Goal: Transaction & Acquisition: Purchase product/service

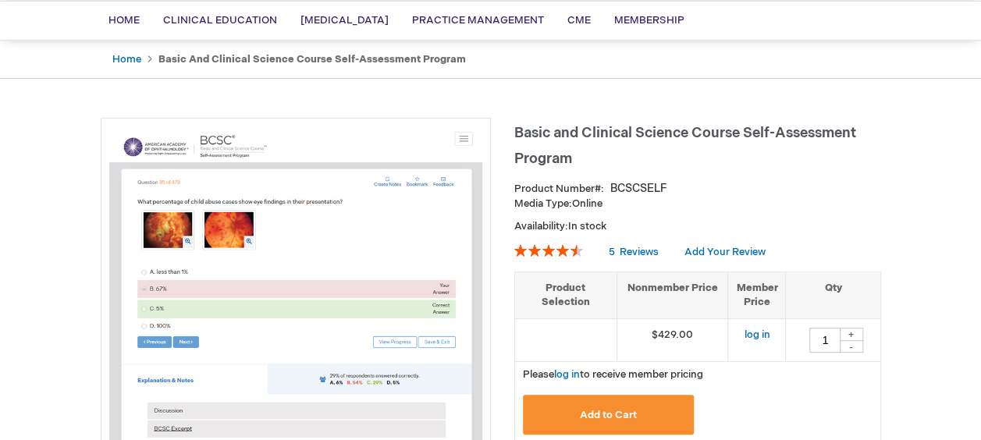
scroll to position [208, 0]
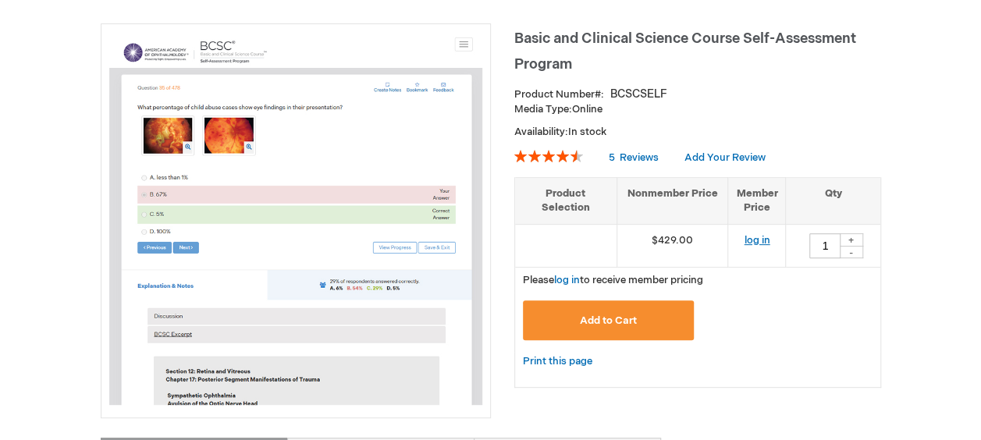
click at [757, 240] on link "log in" at bounding box center [757, 240] width 26 height 12
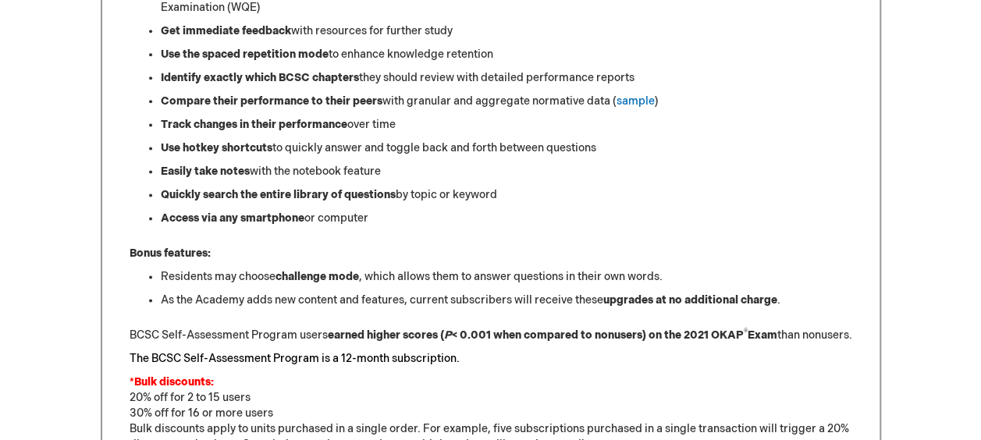
scroll to position [1094, 0]
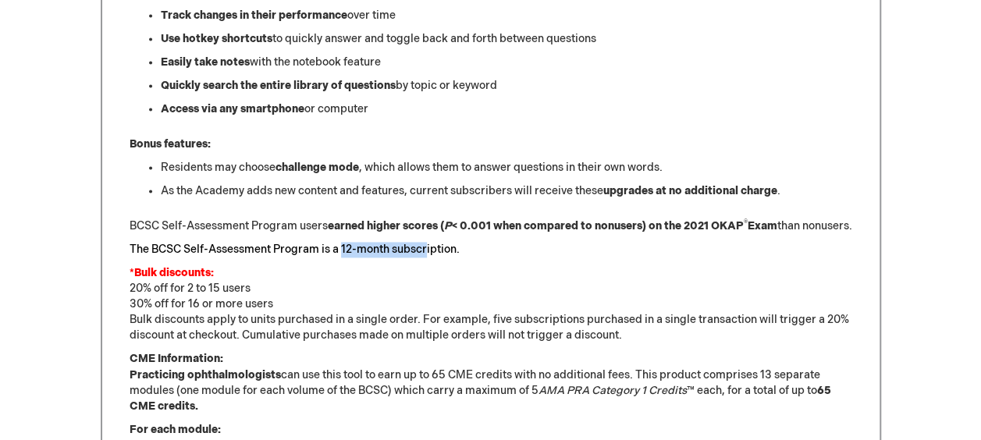
drag, startPoint x: 341, startPoint y: 264, endPoint x: 428, endPoint y: 268, distance: 86.7
click at [428, 256] on font "The BCSC Self-Assessment Program is a 12-month subscription." at bounding box center [295, 249] width 330 height 13
click at [430, 256] on font "The BCSC Self-Assessment Program is a 12-month subscription." at bounding box center [295, 249] width 330 height 13
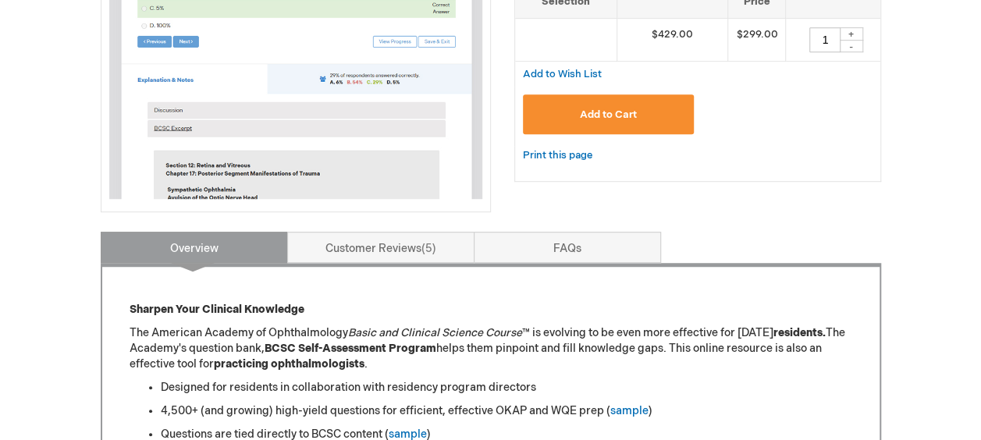
scroll to position [53, 0]
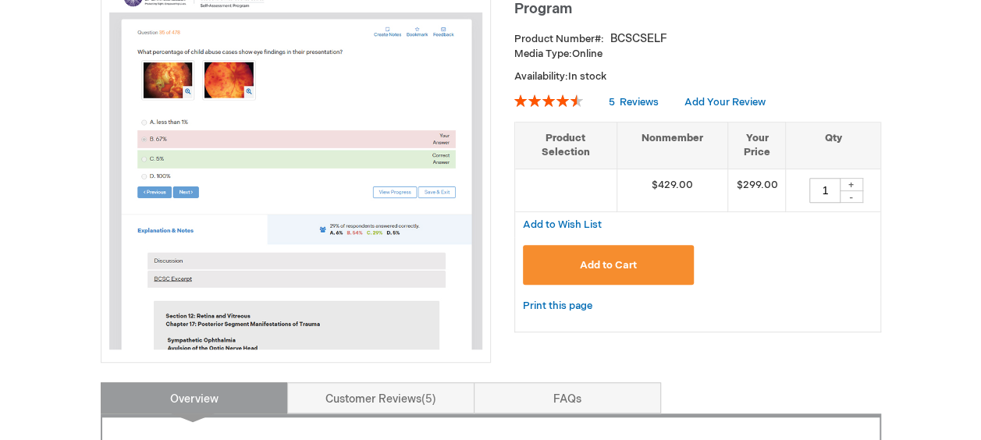
scroll to position [158, 0]
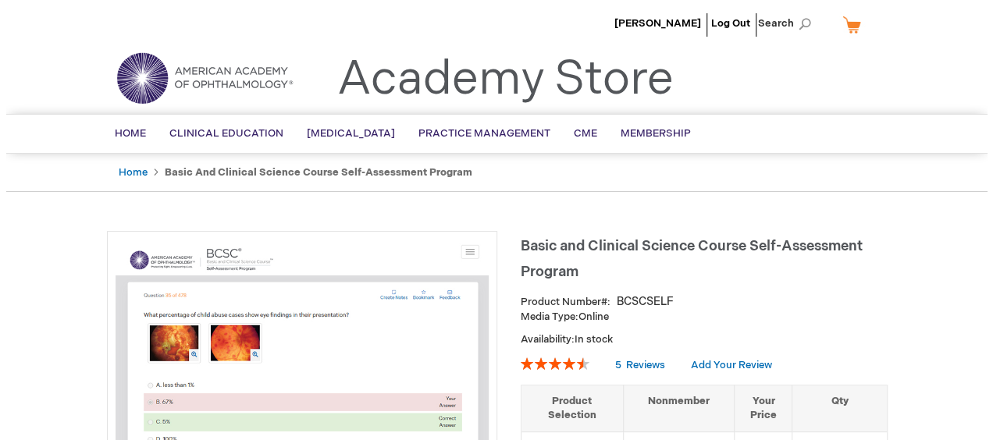
scroll to position [208, 0]
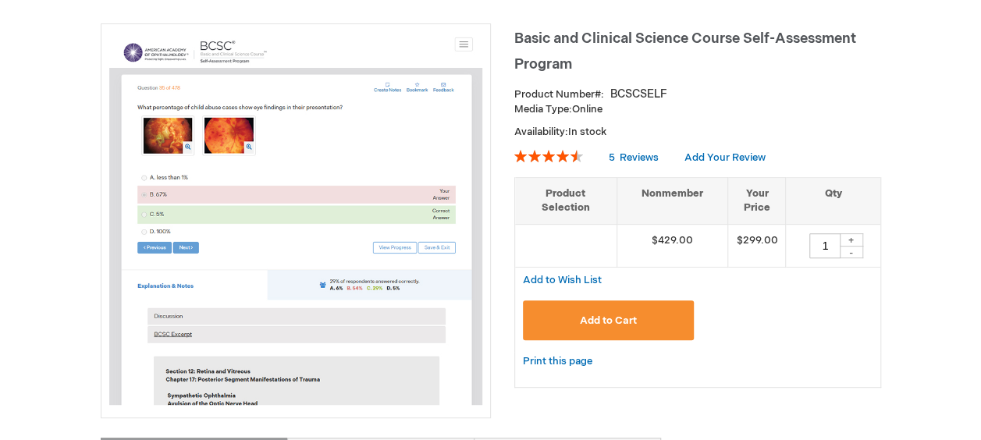
click at [634, 317] on span "Add to Cart" at bounding box center [608, 320] width 57 height 12
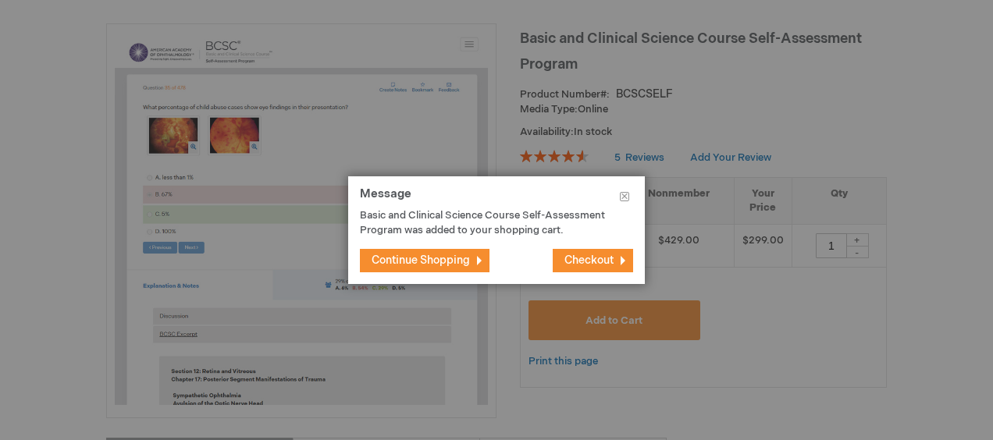
click at [589, 257] on span "Checkout" at bounding box center [588, 260] width 49 height 13
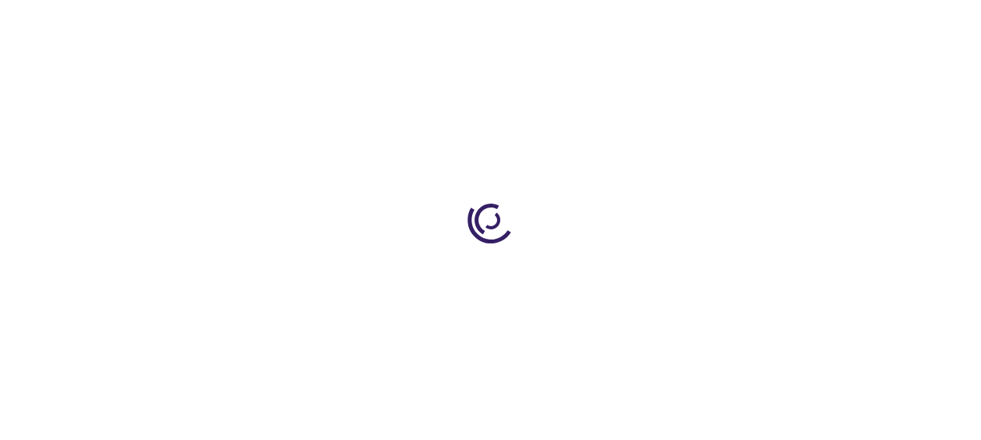
select select "US"
select select "18"
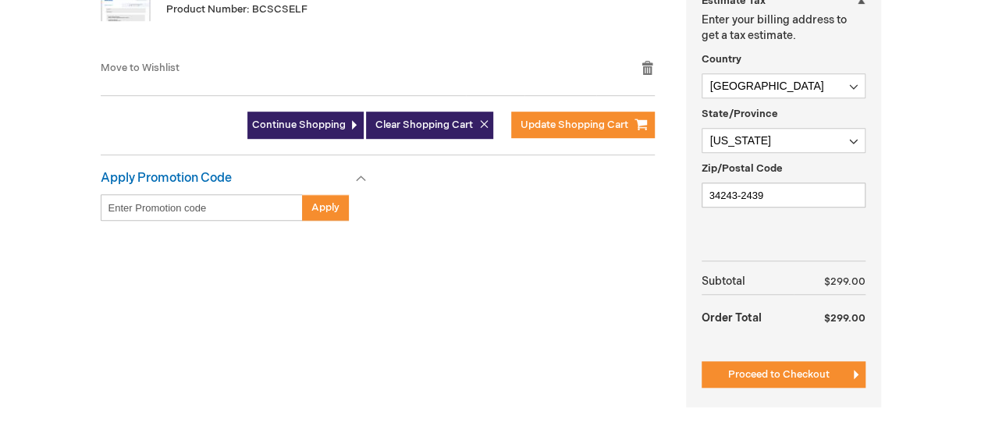
scroll to position [520, 0]
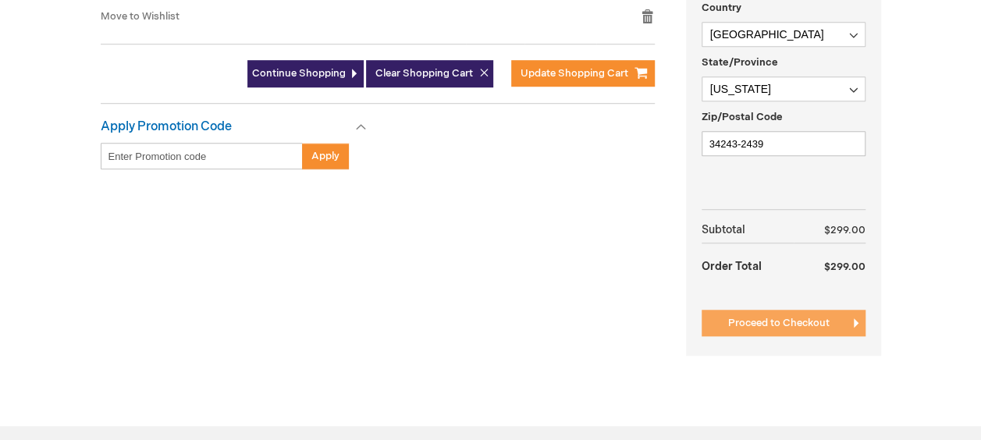
click at [766, 323] on span "Proceed to Checkout" at bounding box center [778, 323] width 101 height 12
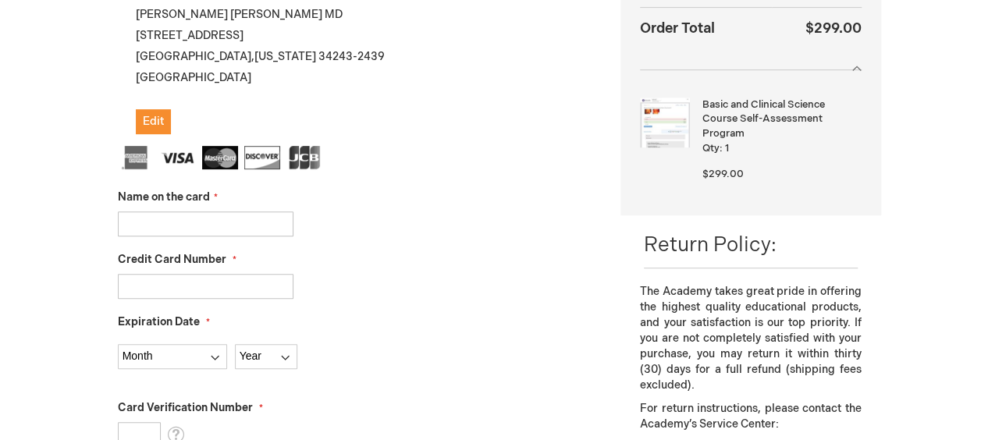
scroll to position [421, 0]
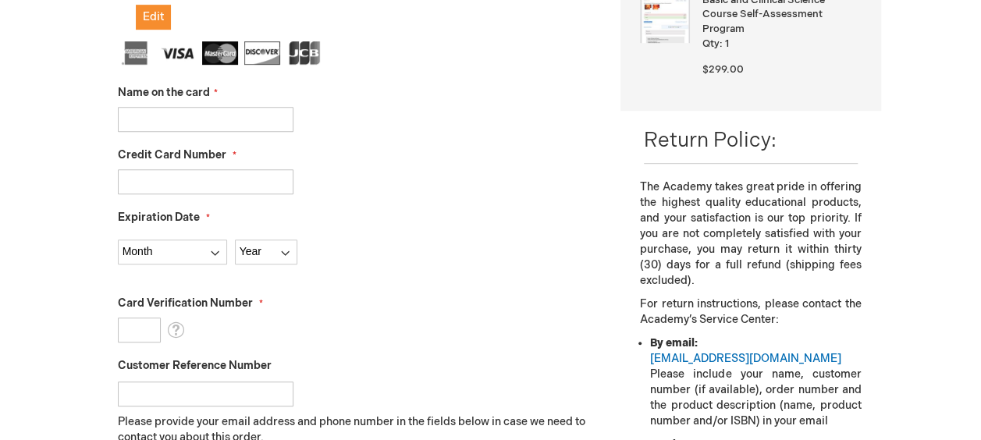
click at [218, 125] on input "Name on the card" at bounding box center [206, 119] width 176 height 25
click at [26, 140] on div "Kevin Harvey Log Out Search My Cart 1 1 items CLOSE RECENTLY ADDED ITEM(S) Clos…" at bounding box center [490, 356] width 981 height 1555
click at [156, 185] on input "Credit Card Number" at bounding box center [206, 181] width 176 height 25
type input "4147181615368648"
click at [175, 115] on input "Name on the card" at bounding box center [206, 119] width 176 height 25
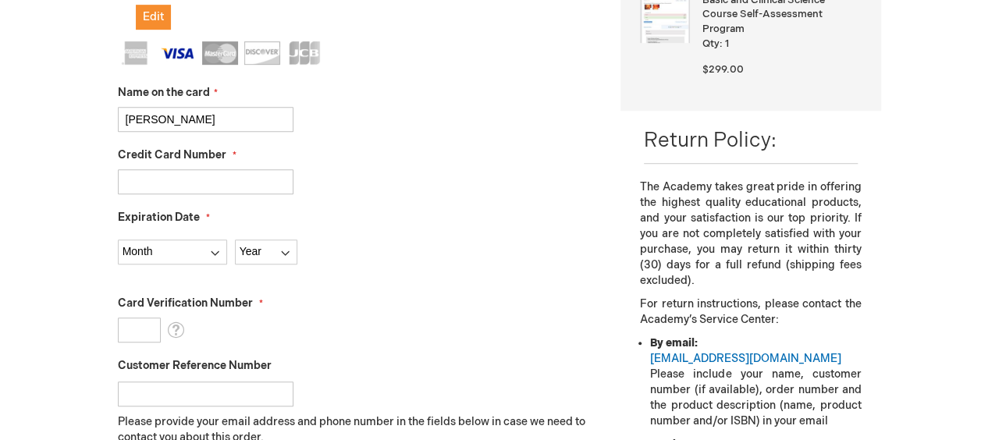
type input "Kevin A Harvey"
click at [55, 144] on div "Kevin Harvey Log Out Search My Cart 1 1 items CLOSE RECENTLY ADDED ITEM(S) Clos…" at bounding box center [490, 356] width 981 height 1555
click at [215, 248] on select "Month 01 - January 02 - February 03 - March 04 - April 05 - May 06 - June 07 - …" at bounding box center [172, 252] width 109 height 25
select select "12"
click at [118, 240] on select "Month 01 - January 02 - February 03 - March 04 - April 05 - May 06 - June 07 - …" at bounding box center [172, 252] width 109 height 25
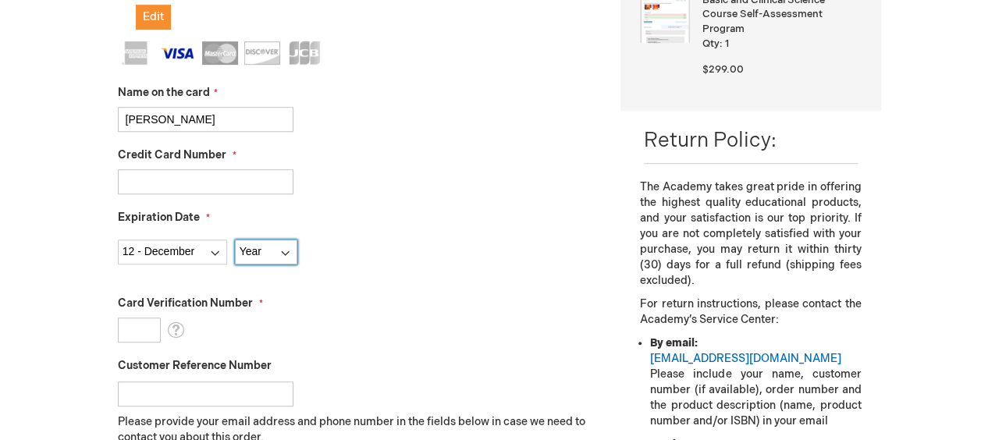
click at [287, 251] on select "Year 2025 2026 2027 2028 2029 2030 2031 2032 2033 2034 2035" at bounding box center [266, 252] width 62 height 25
select select "2028"
click at [235, 240] on select "Year 2025 2026 2027 2028 2029 2030 2031 2032 2033 2034 2035" at bounding box center [266, 252] width 62 height 25
click at [74, 242] on div "Kevin Harvey Log Out Search My Cart 1 1 items CLOSE RECENTLY ADDED ITEM(S) Clos…" at bounding box center [490, 356] width 981 height 1555
click at [128, 321] on input "Card Verification Number" at bounding box center [139, 330] width 43 height 25
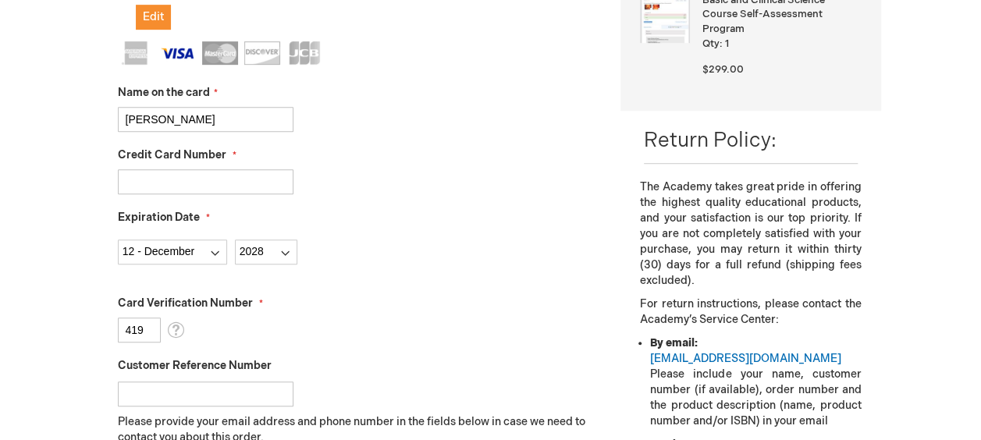
type input "419"
click at [66, 281] on div "Kevin Harvey Log Out Search My Cart 1 1 items CLOSE RECENTLY ADDED ITEM(S) Clos…" at bounding box center [490, 356] width 981 height 1555
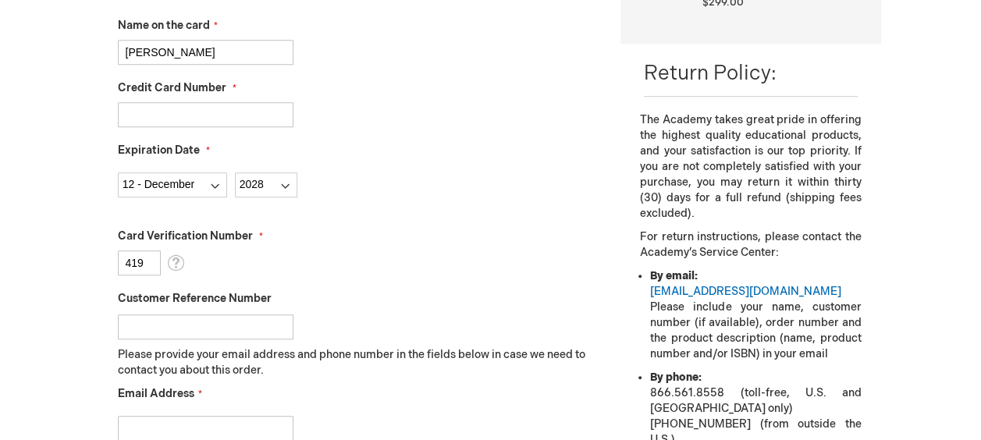
scroll to position [525, 0]
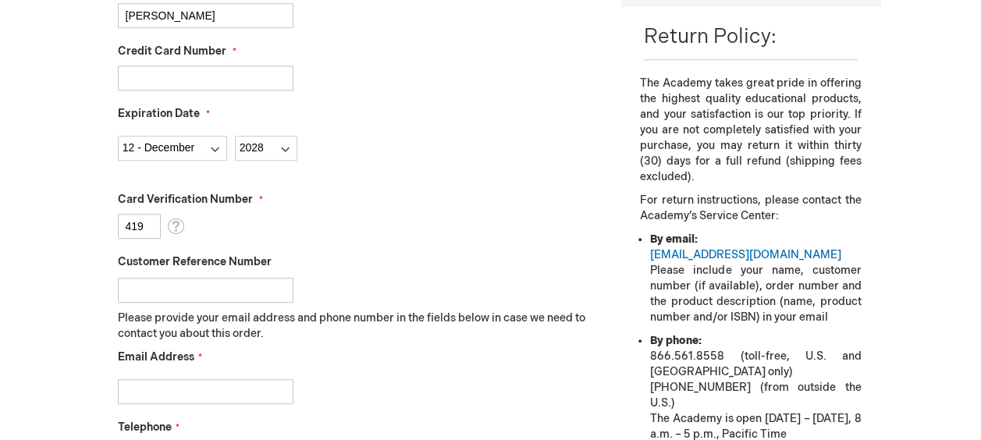
click at [219, 285] on input "Customer Reference Number" at bounding box center [206, 290] width 176 height 25
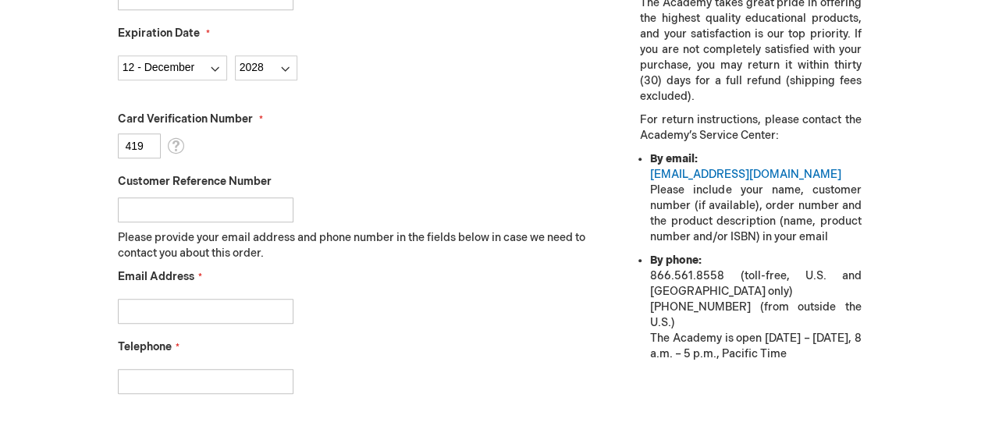
scroll to position [629, 0]
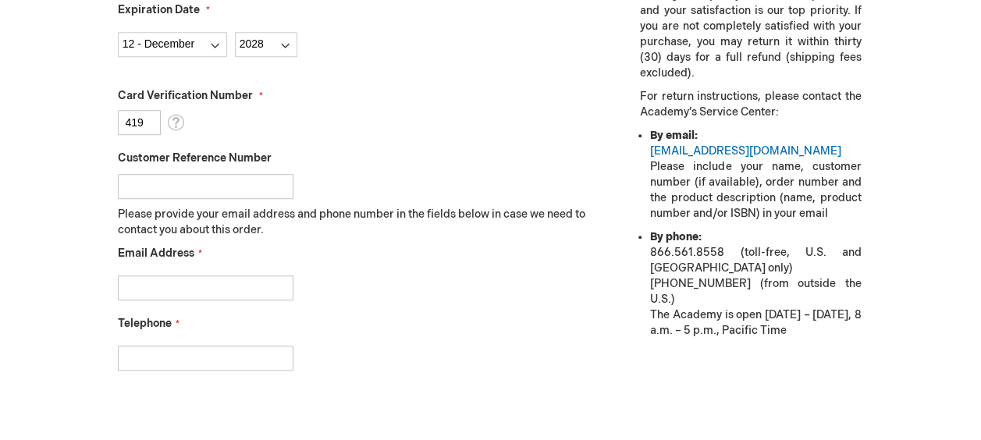
click at [218, 283] on input "Email Address" at bounding box center [206, 287] width 176 height 25
type input "kah250r@gmail.com"
click at [216, 358] on input "Telephone" at bounding box center [206, 358] width 176 height 25
type input "9417240459"
click at [76, 343] on div "Kevin Harvey Log Out Search My Cart 1 1 items CLOSE RECENTLY ADDED ITEM(S) Clos…" at bounding box center [490, 148] width 981 height 1555
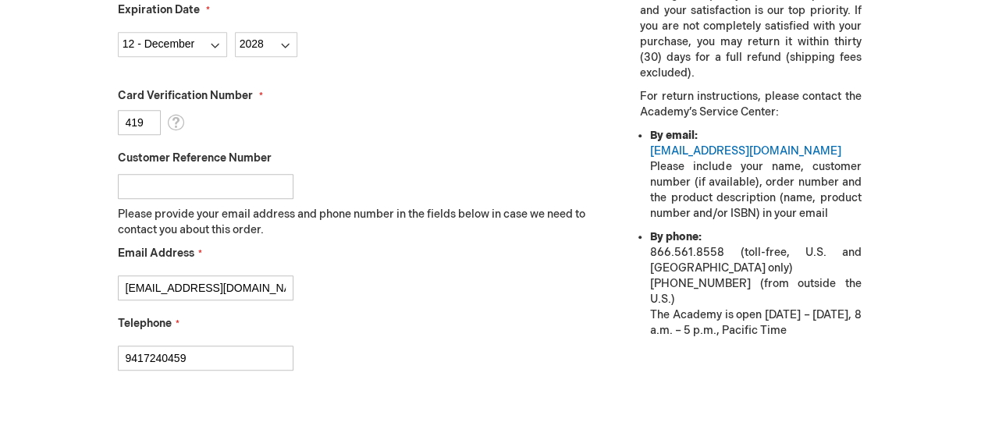
click at [72, 328] on div "Kevin Harvey Log Out Search My Cart 1 1 items CLOSE RECENTLY ADDED ITEM(S) Clos…" at bounding box center [490, 148] width 981 height 1555
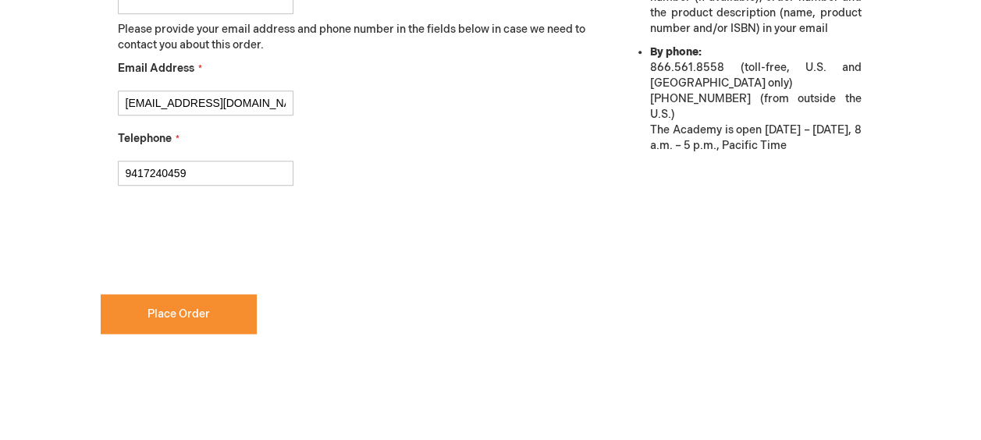
scroll to position [837, 0]
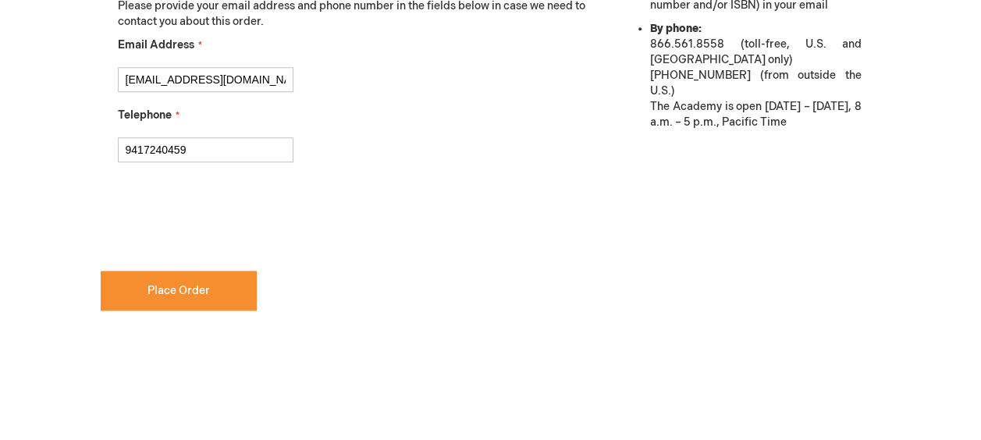
checkbox input "true"
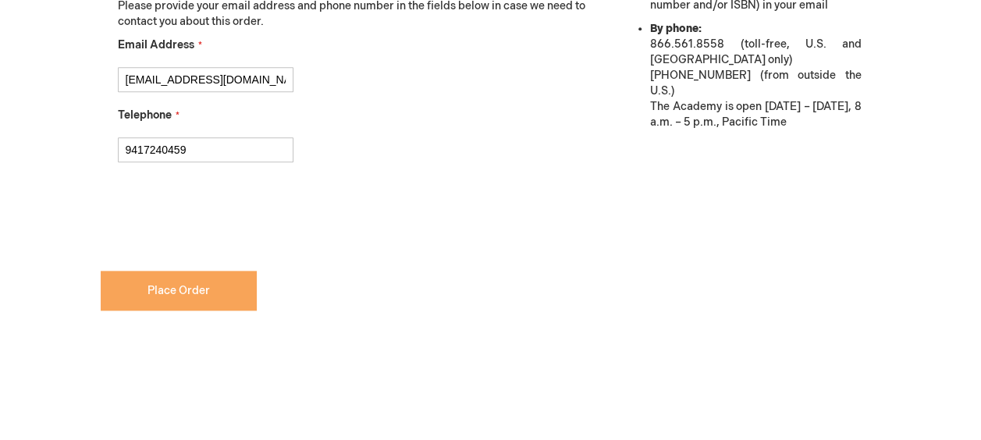
click at [156, 284] on span "Place Order" at bounding box center [178, 290] width 62 height 13
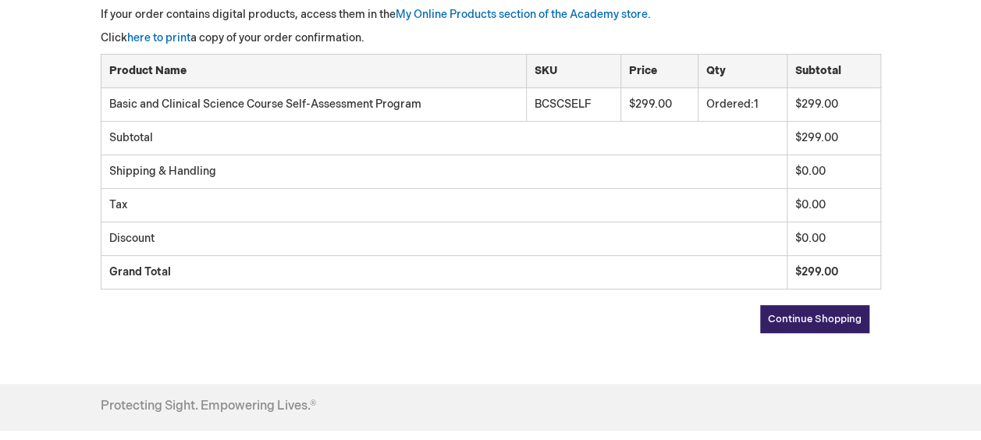
scroll to position [416, 0]
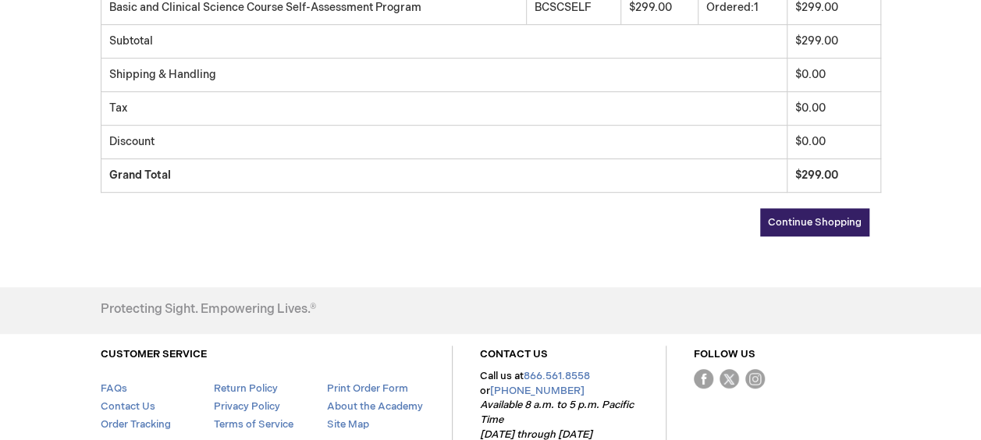
click at [836, 222] on span "Continue Shopping" at bounding box center [815, 222] width 94 height 12
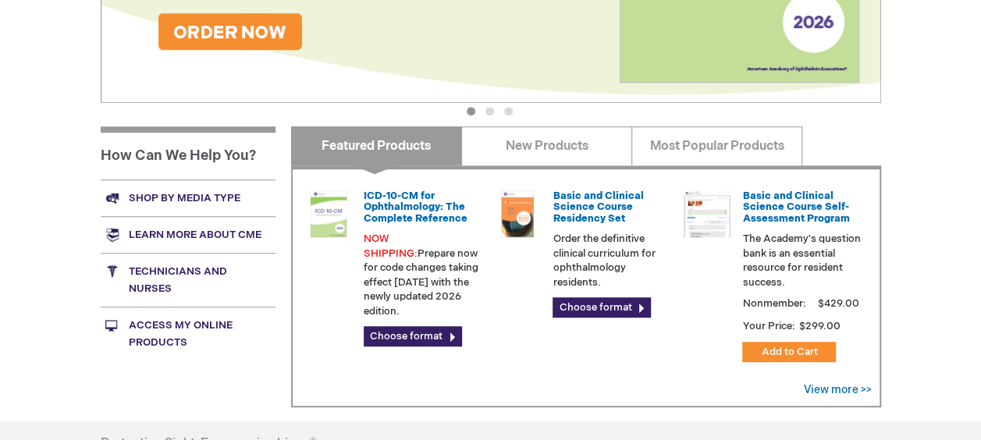
scroll to position [624, 0]
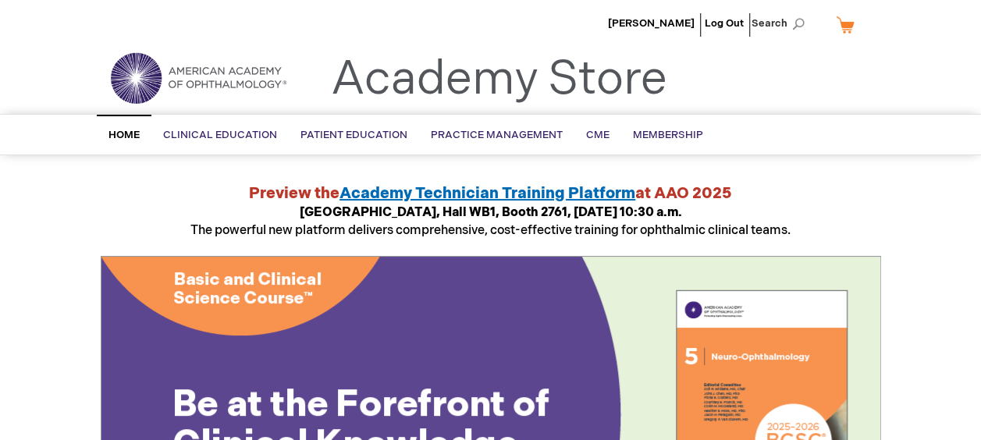
scroll to position [0, 0]
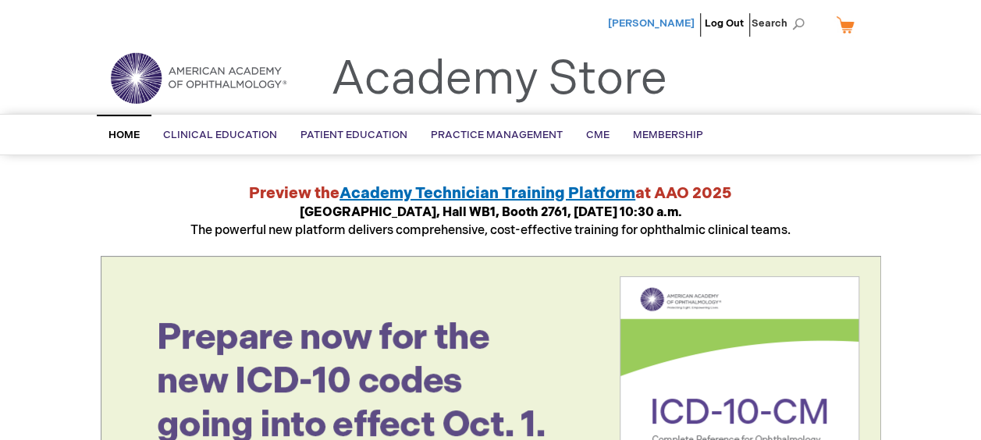
click at [680, 23] on span "[PERSON_NAME]" at bounding box center [651, 23] width 87 height 12
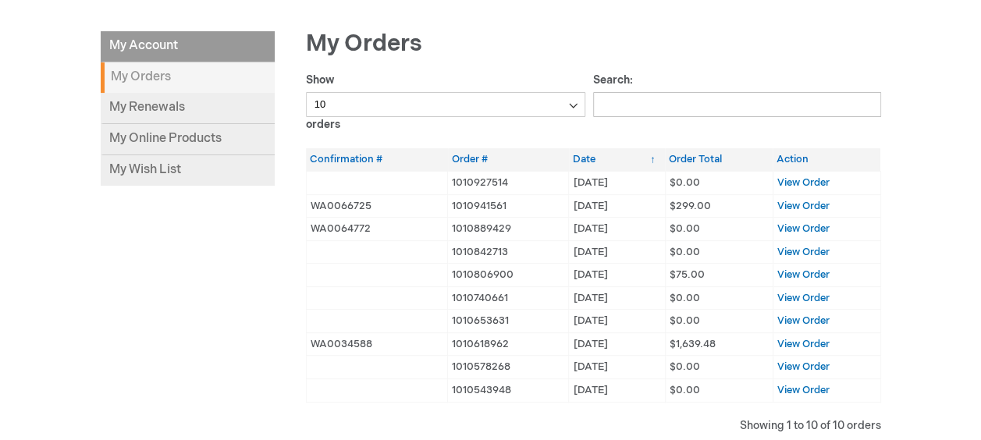
scroll to position [208, 0]
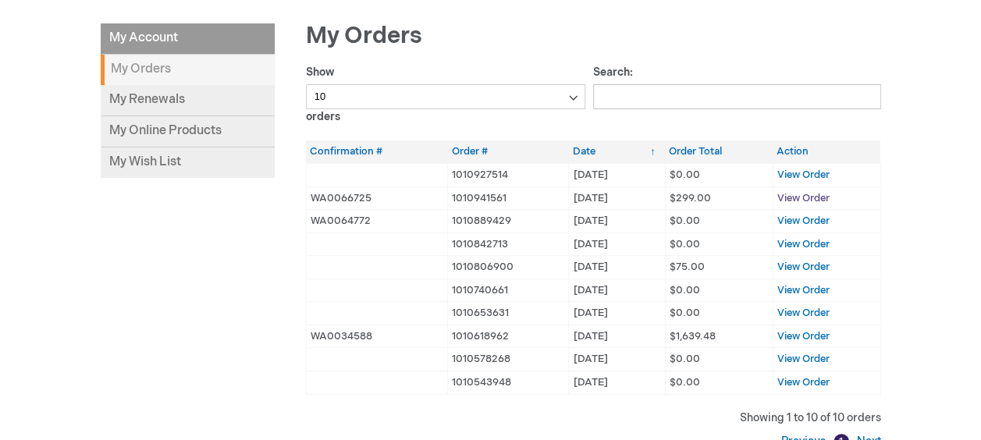
click at [787, 192] on span "View Order" at bounding box center [803, 198] width 52 height 12
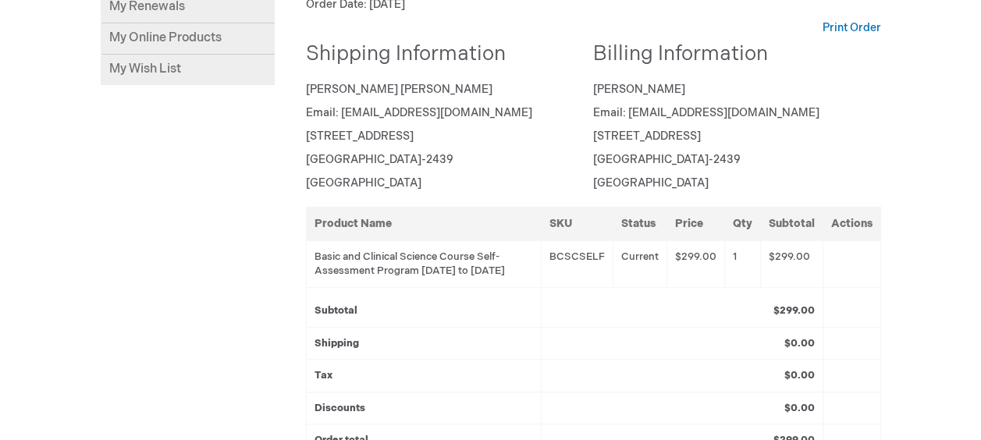
scroll to position [312, 0]
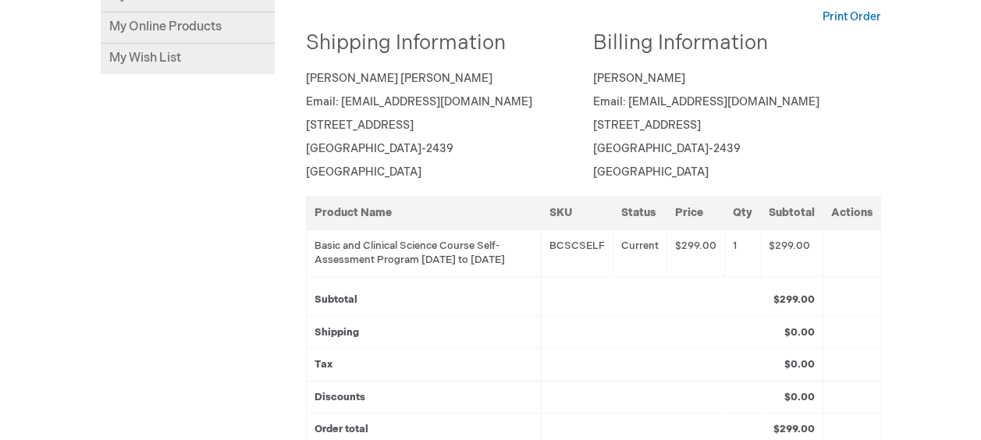
click at [220, 289] on div "My Account My Account My Orders My Renewals My Online Products My Wish List Ord…" at bounding box center [491, 225] width 780 height 613
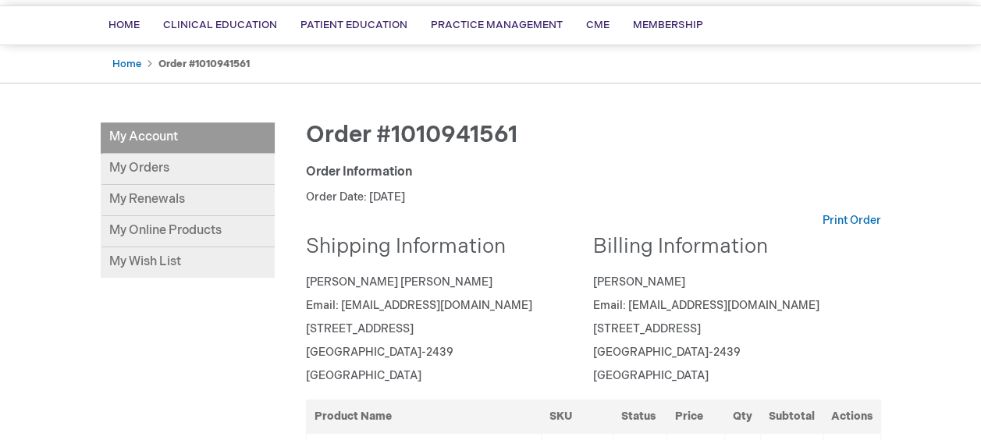
scroll to position [0, 0]
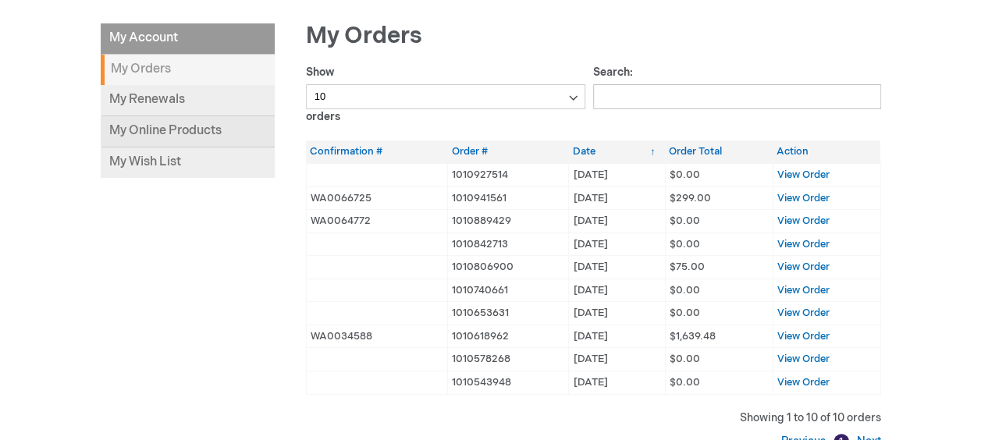
click at [201, 131] on link "My Online Products" at bounding box center [188, 131] width 174 height 31
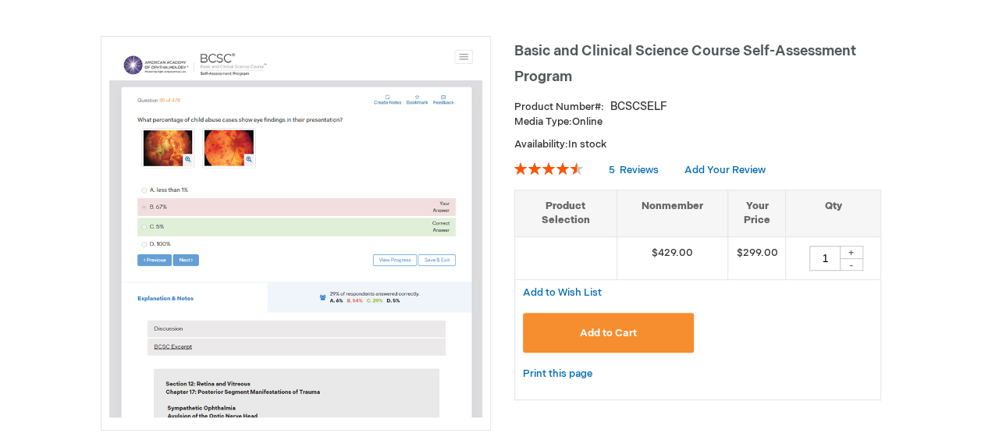
scroll to position [53, 0]
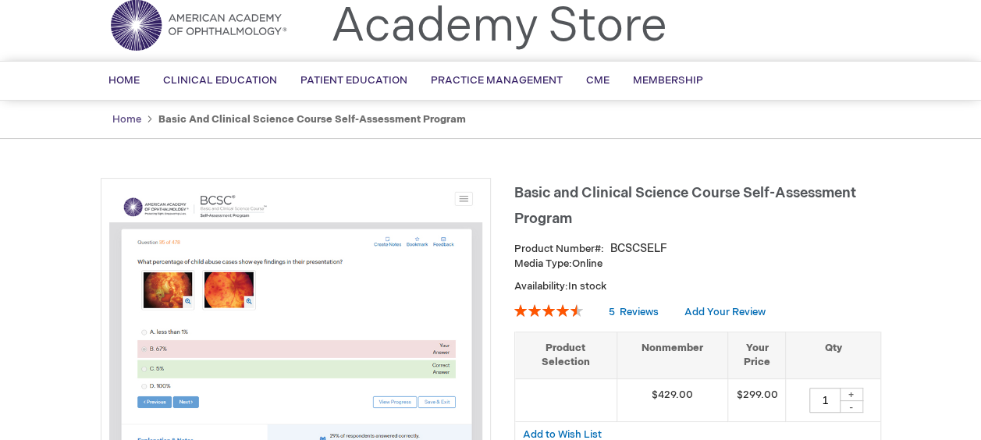
click at [122, 115] on link "Home" at bounding box center [126, 119] width 29 height 12
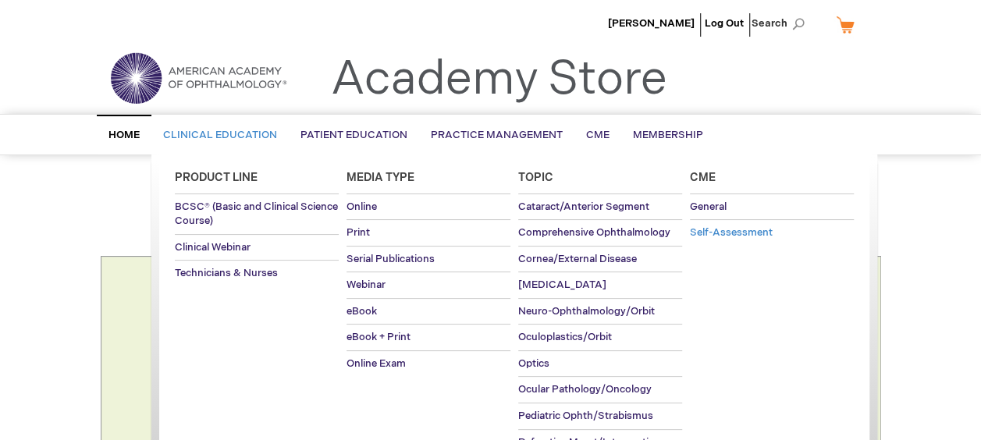
click at [721, 228] on span "Self-Assessment" at bounding box center [731, 232] width 83 height 12
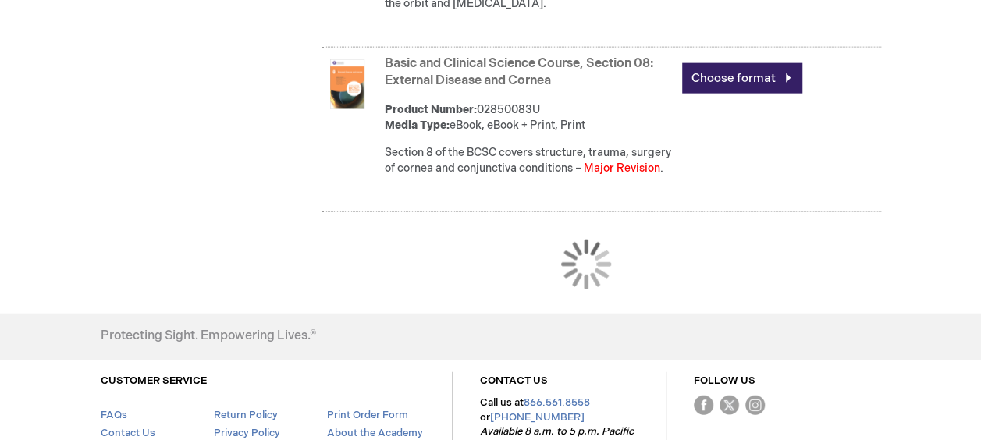
scroll to position [1895, 0]
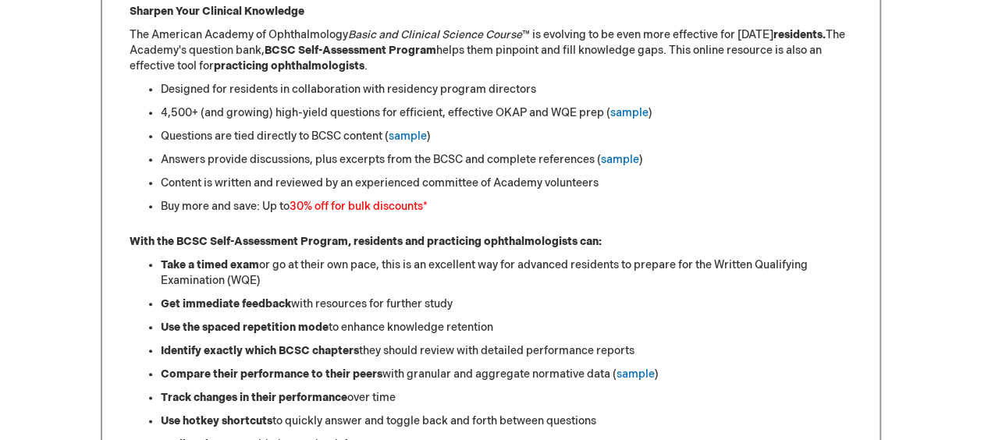
scroll to position [728, 0]
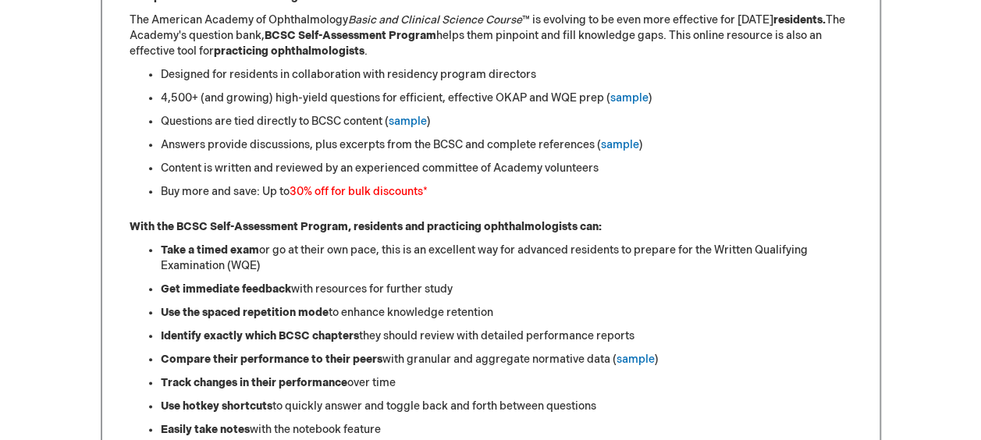
click at [389, 191] on font "30% off for bulk discounts" at bounding box center [355, 191] width 133 height 13
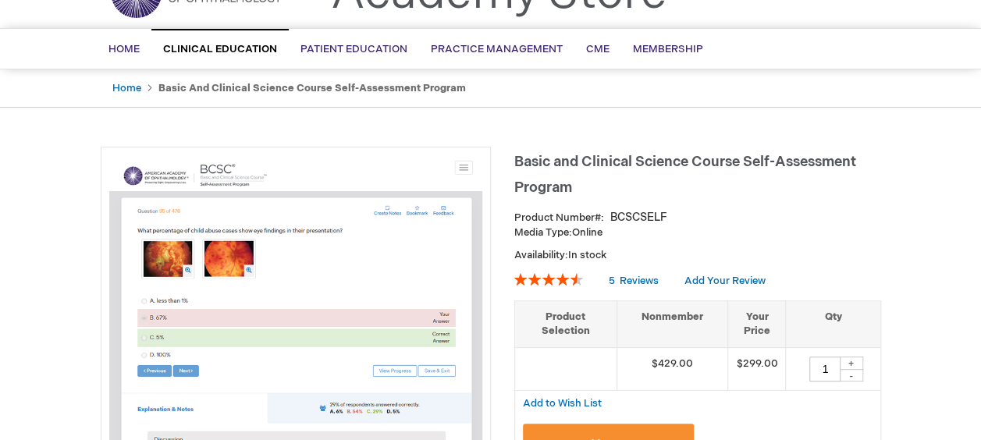
scroll to position [0, 0]
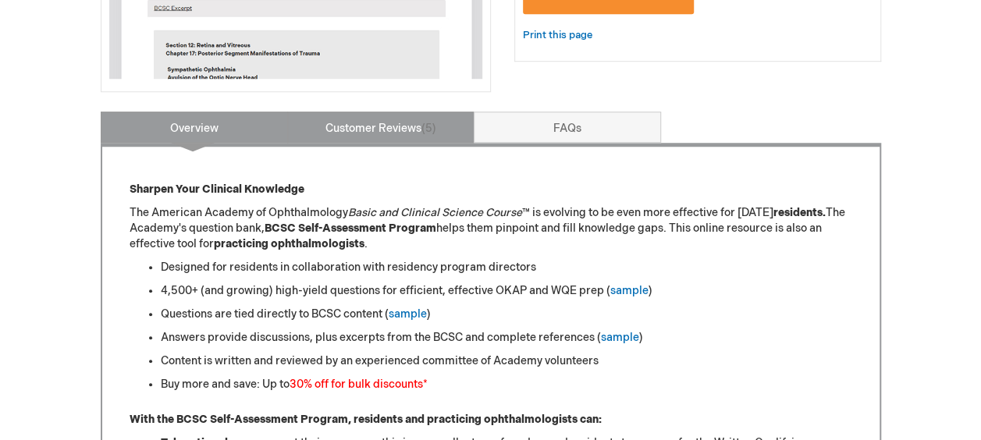
scroll to position [575, 0]
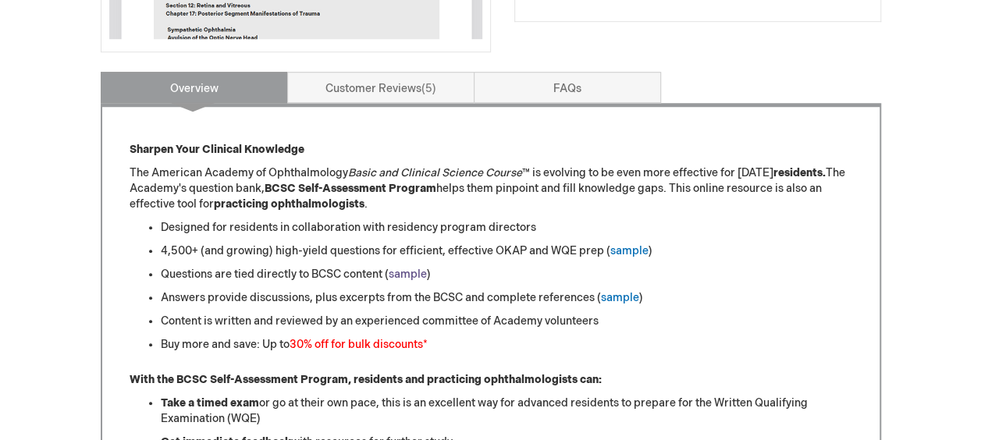
click at [420, 273] on link "sample" at bounding box center [408, 274] width 38 height 13
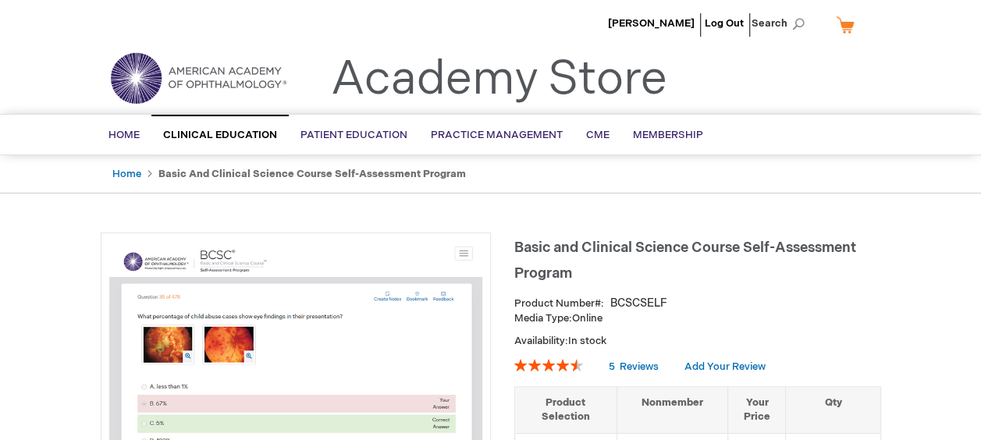
click at [235, 84] on img at bounding box center [198, 78] width 187 height 56
click at [115, 134] on span "Home" at bounding box center [123, 135] width 31 height 12
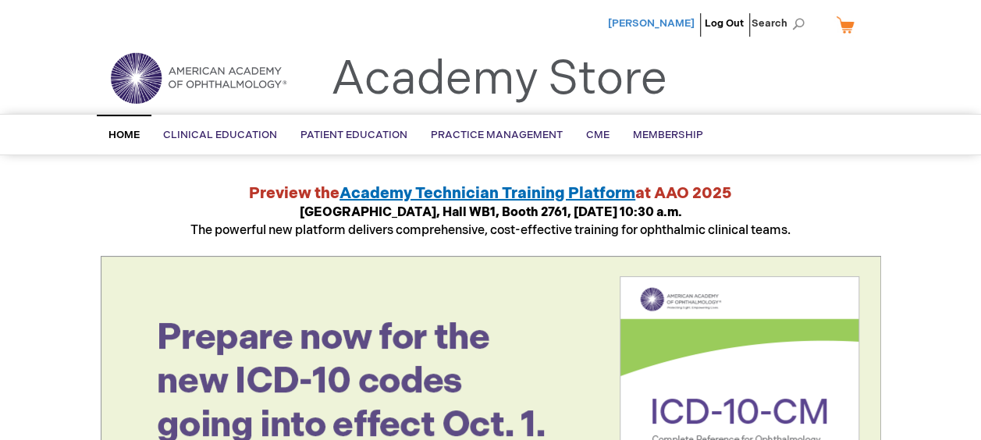
click at [670, 26] on span "[PERSON_NAME]" at bounding box center [651, 23] width 87 height 12
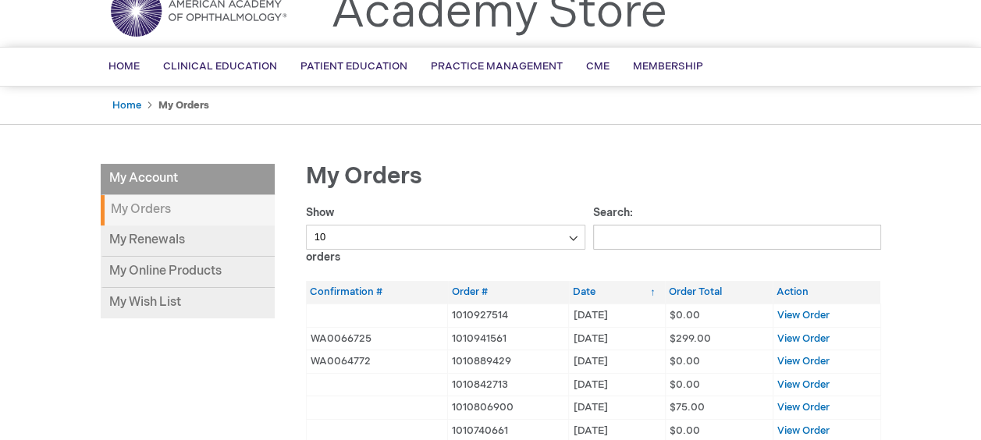
scroll to position [104, 0]
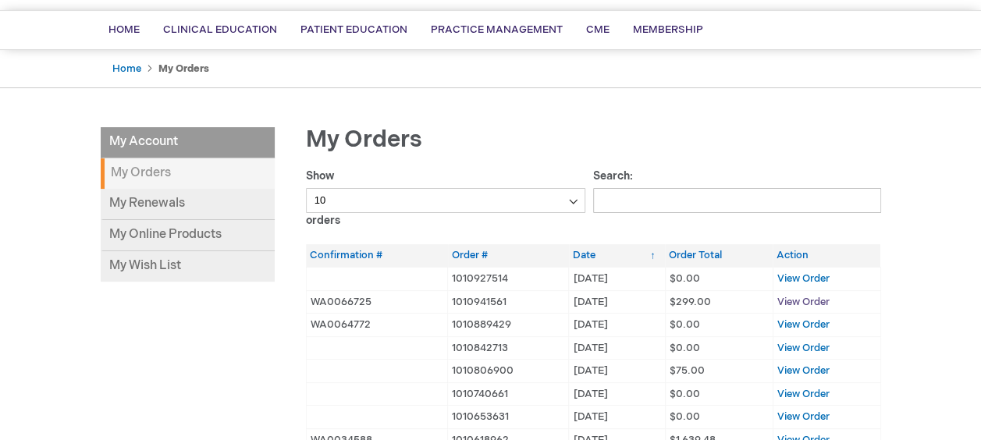
click at [788, 296] on span "View Order" at bounding box center [803, 302] width 52 height 12
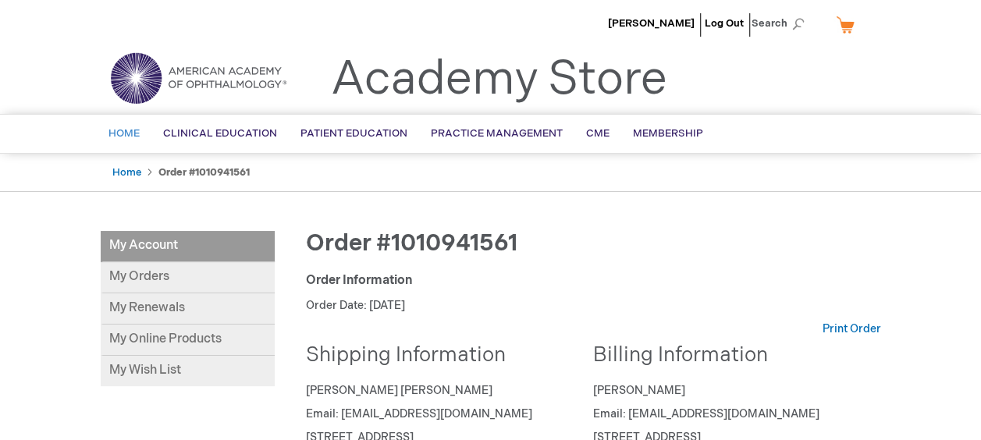
click at [128, 132] on span "Home" at bounding box center [123, 133] width 31 height 12
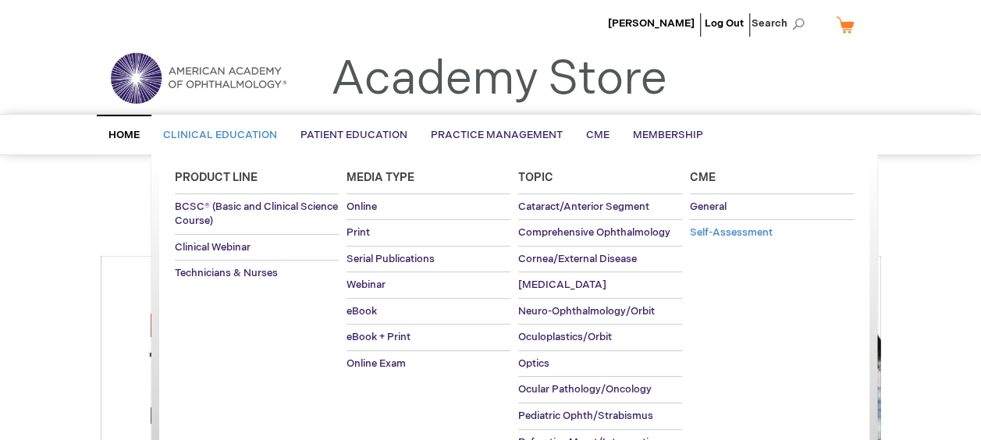
click at [729, 226] on span "Self-Assessment" at bounding box center [731, 232] width 83 height 12
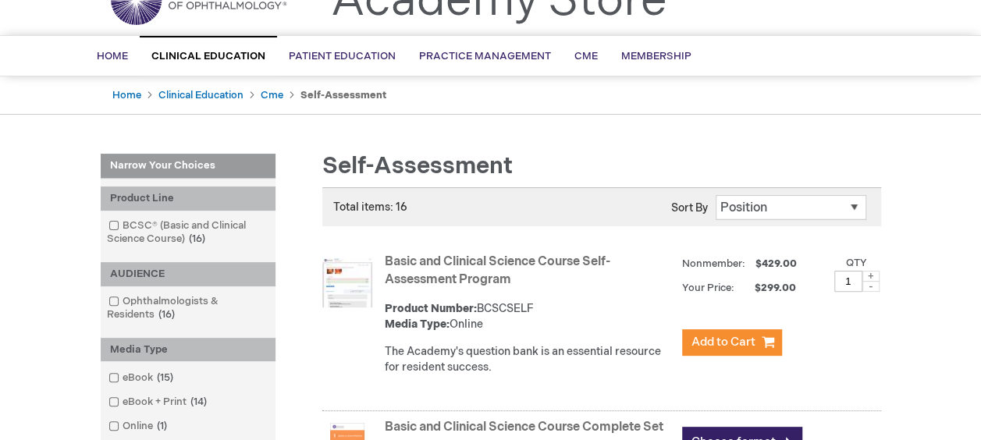
scroll to position [208, 0]
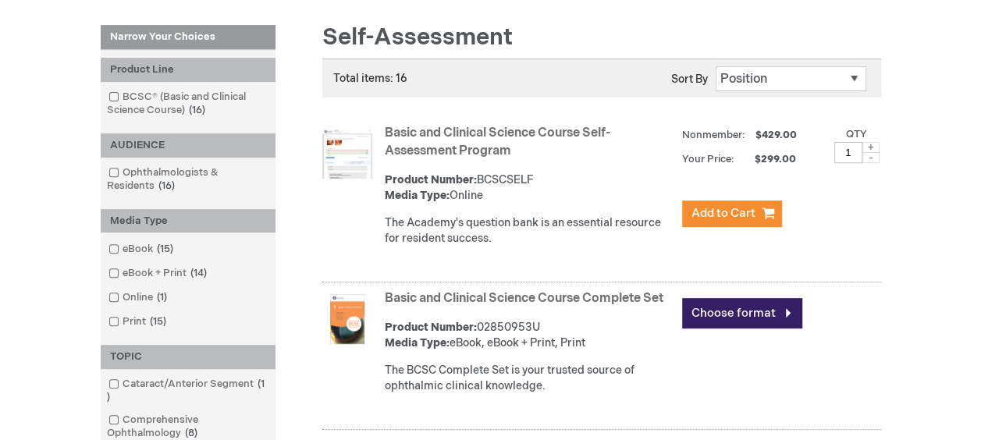
click at [512, 126] on link "Basic and Clinical Science Course Self-Assessment Program" at bounding box center [498, 142] width 226 height 33
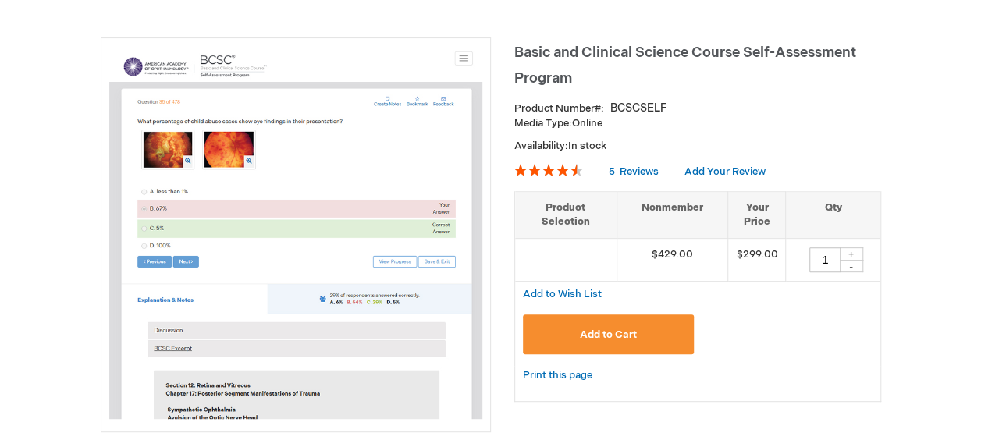
scroll to position [208, 0]
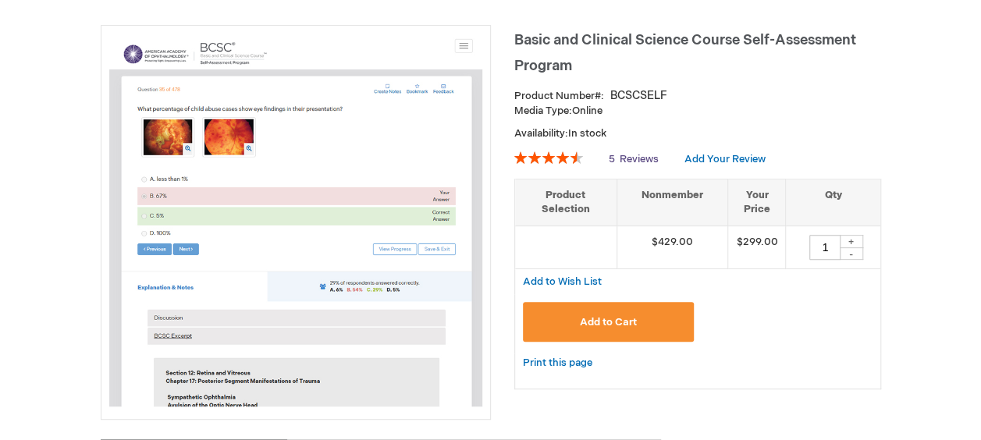
click at [621, 153] on span "Reviews" at bounding box center [639, 159] width 39 height 12
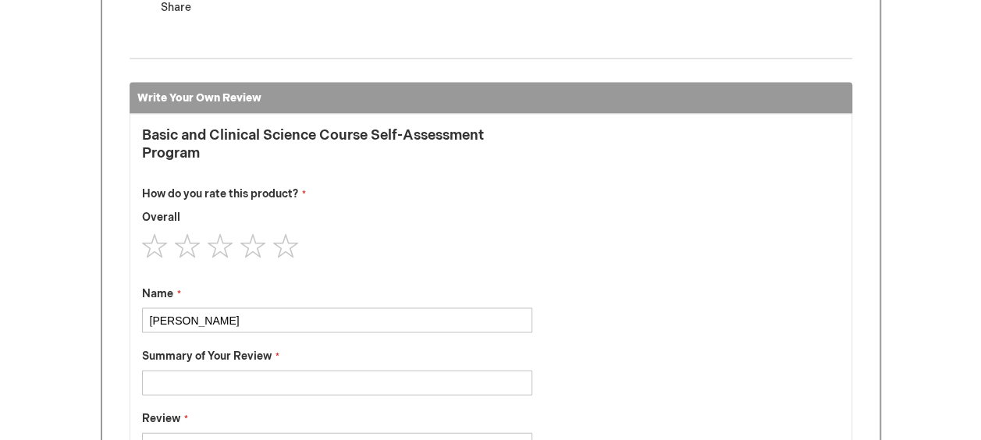
scroll to position [1471, 0]
